Goal: Task Accomplishment & Management: Complete application form

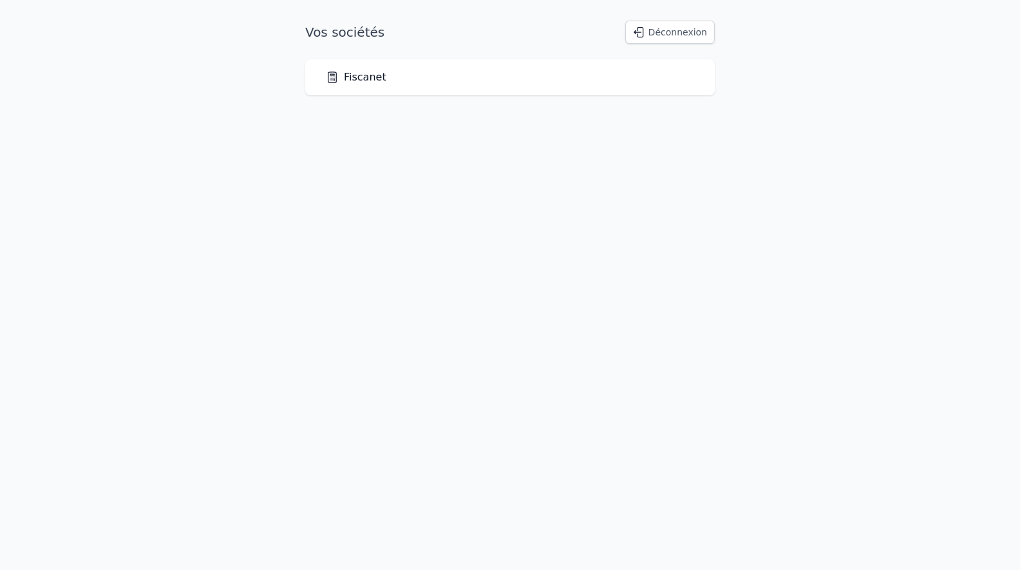
click at [358, 74] on link "Fiscanet" at bounding box center [356, 77] width 61 height 15
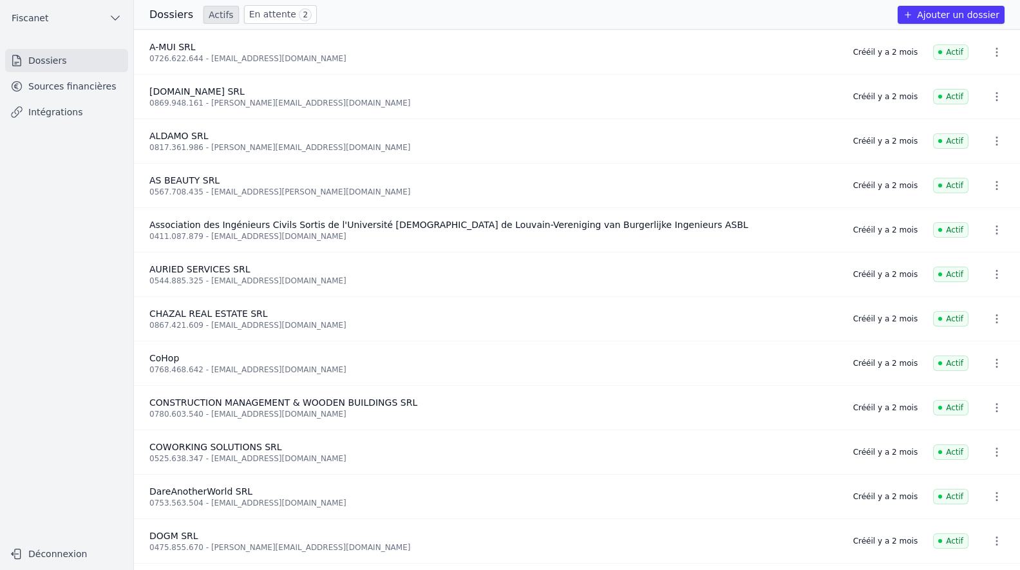
click at [262, 15] on link "En attente 2" at bounding box center [280, 14] width 73 height 19
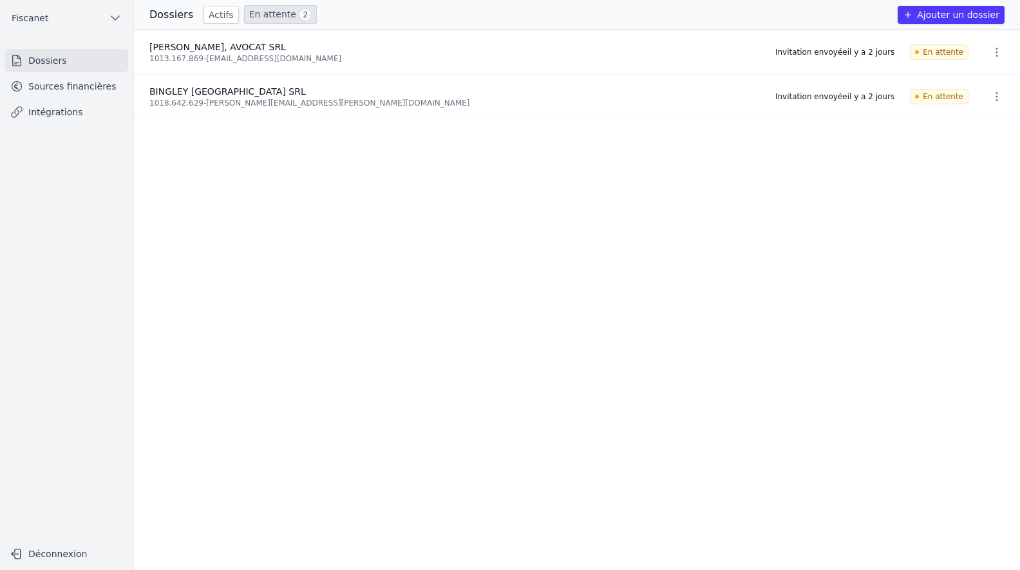
click at [957, 15] on button "Ajouter un dossier" at bounding box center [950, 15] width 107 height 18
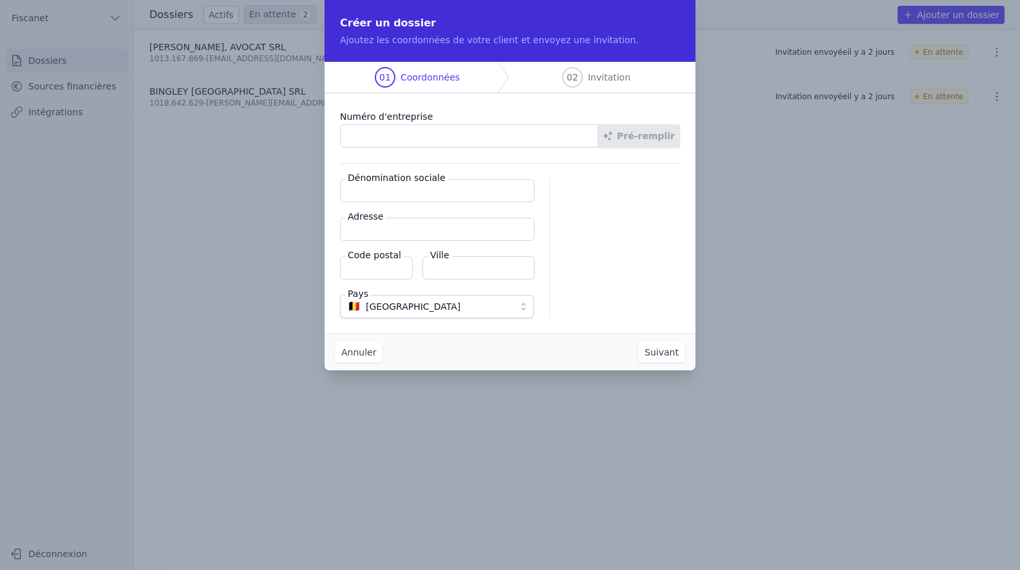
click at [411, 133] on input "Numéro d'entreprise" at bounding box center [469, 135] width 258 height 23
click at [410, 134] on input "Numéro d'entreprise" at bounding box center [469, 135] width 258 height 23
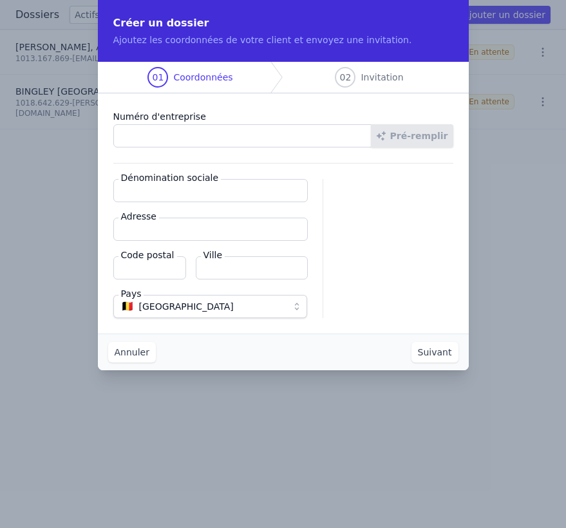
click at [232, 133] on input "Numéro d'entreprise" at bounding box center [242, 135] width 258 height 23
type input "0648.921.783"
click at [442, 131] on button "Pré-remplir" at bounding box center [412, 135] width 82 height 23
type input "New Auto Torino SRL"
type input "[STREET_ADDRESS]"
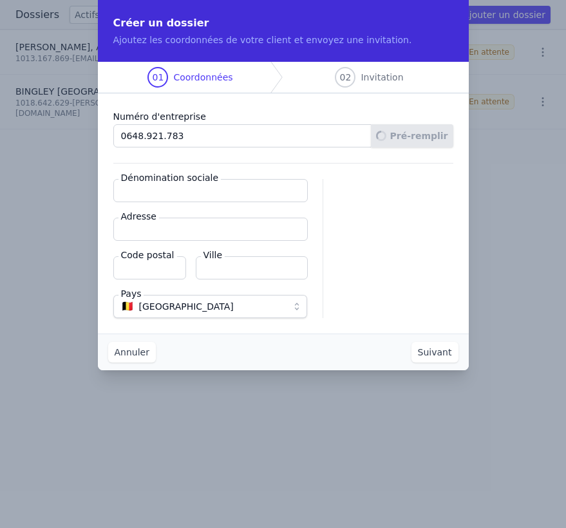
type input "1030"
type input "Schaerbeek"
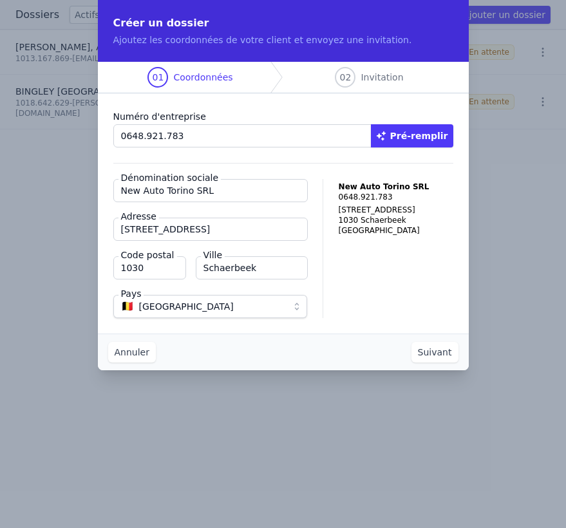
click at [433, 354] on button "Suivant" at bounding box center [434, 352] width 47 height 21
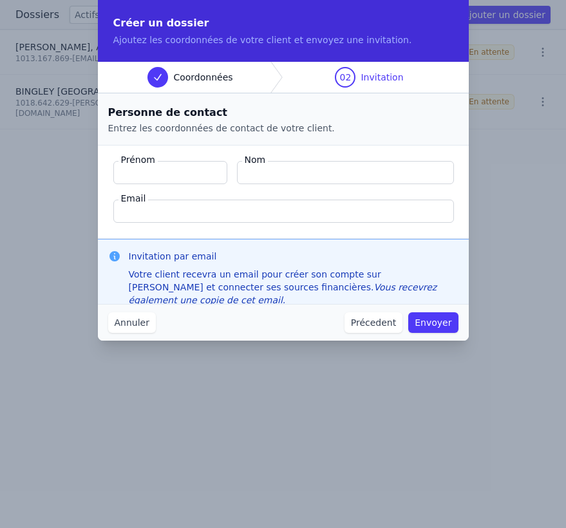
click at [166, 165] on input "Prénom" at bounding box center [170, 172] width 114 height 23
type input "umut"
click at [308, 174] on input "Nom" at bounding box center [345, 172] width 217 height 23
type input "kurtulus"
click at [247, 211] on input "Email" at bounding box center [283, 211] width 341 height 23
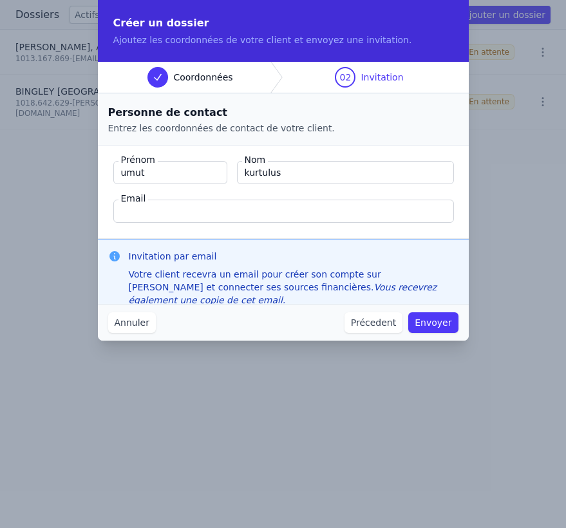
click at [159, 210] on input "Email" at bounding box center [283, 211] width 341 height 23
click at [182, 207] on input "Email" at bounding box center [283, 211] width 341 height 23
type input "[EMAIL_ADDRESS][DOMAIN_NAME]"
click at [438, 323] on button "Envoyer" at bounding box center [433, 322] width 50 height 21
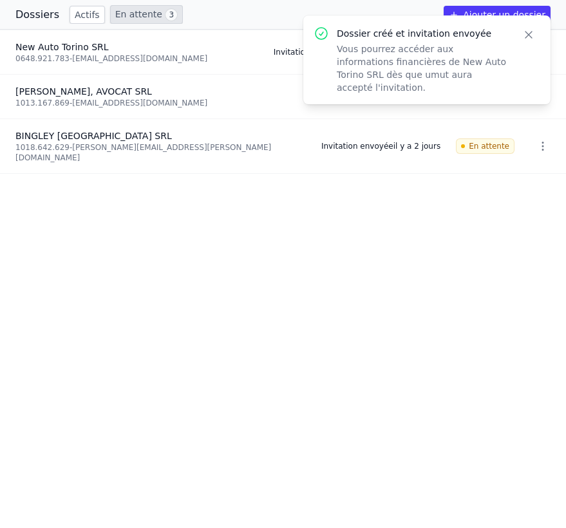
click at [532, 34] on icon "button" at bounding box center [528, 34] width 13 height 13
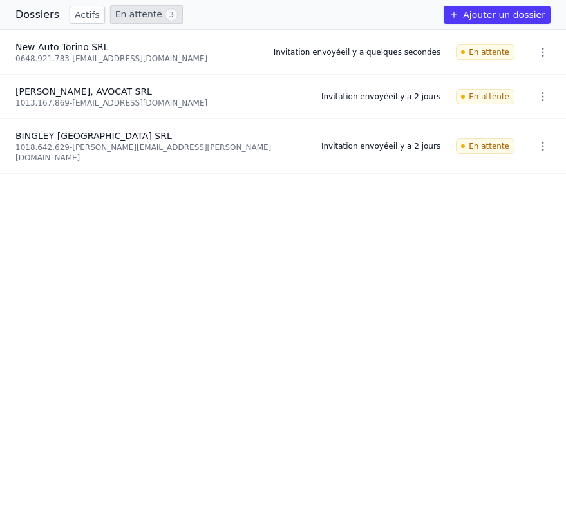
click at [541, 50] on icon "button" at bounding box center [542, 52] width 13 height 13
click at [294, 317] on div at bounding box center [283, 264] width 566 height 528
